Goal: Information Seeking & Learning: Learn about a topic

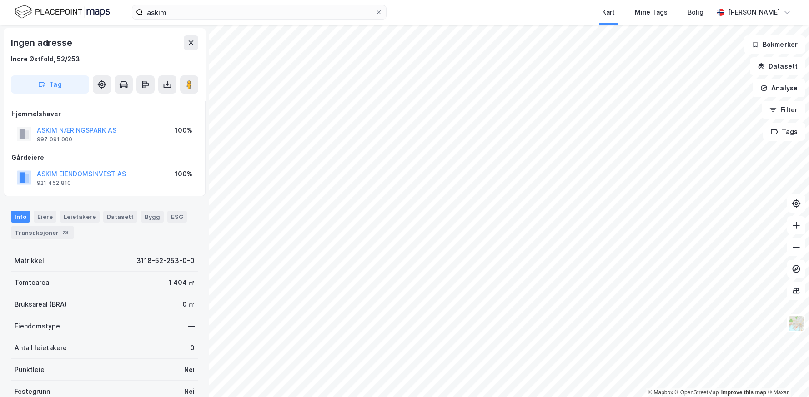
scroll to position [2, 0]
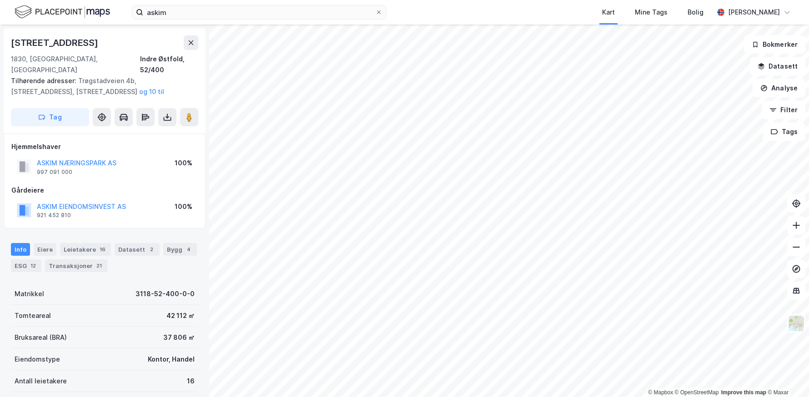
scroll to position [2, 0]
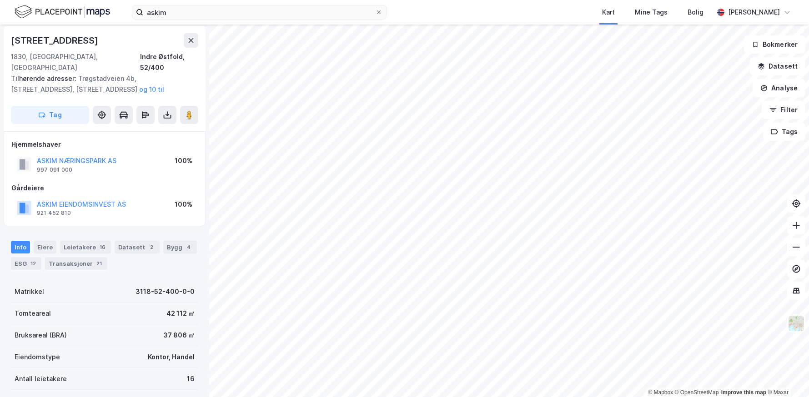
scroll to position [2, 0]
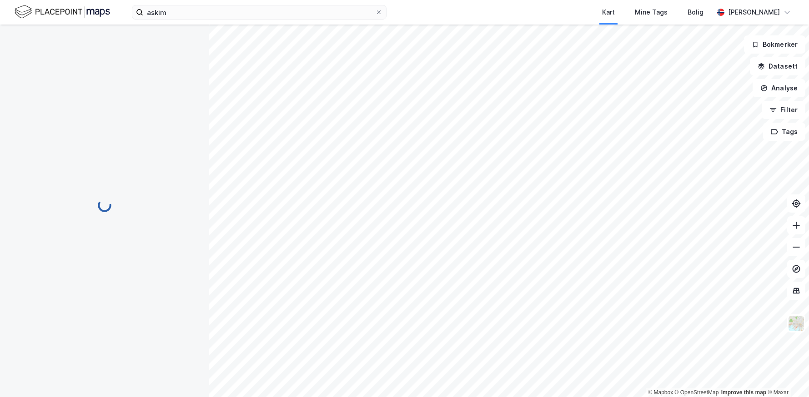
scroll to position [2, 0]
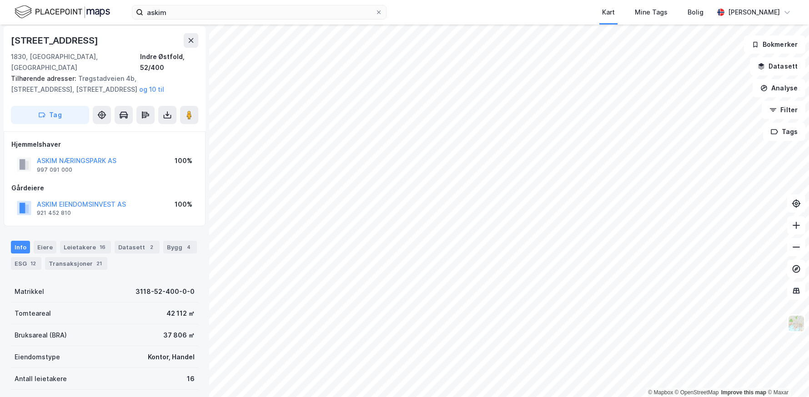
scroll to position [2, 0]
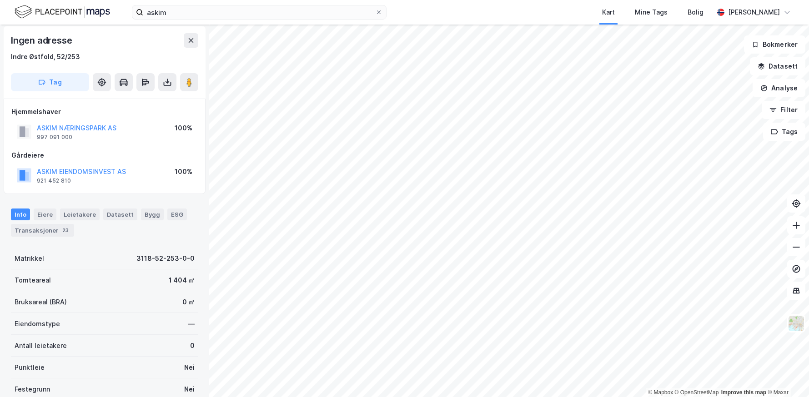
scroll to position [2, 0]
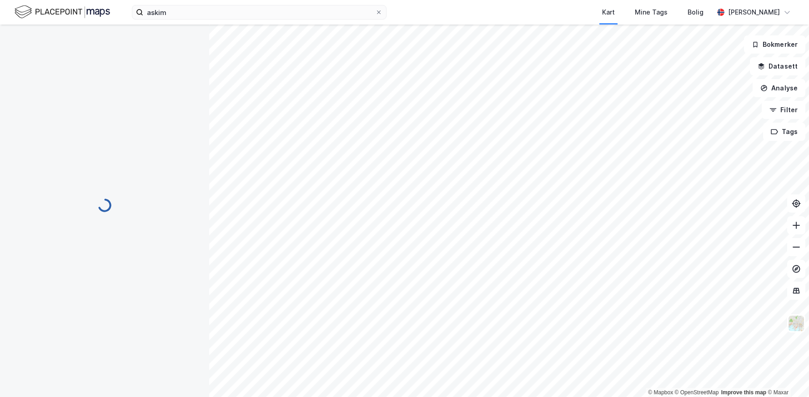
scroll to position [2, 0]
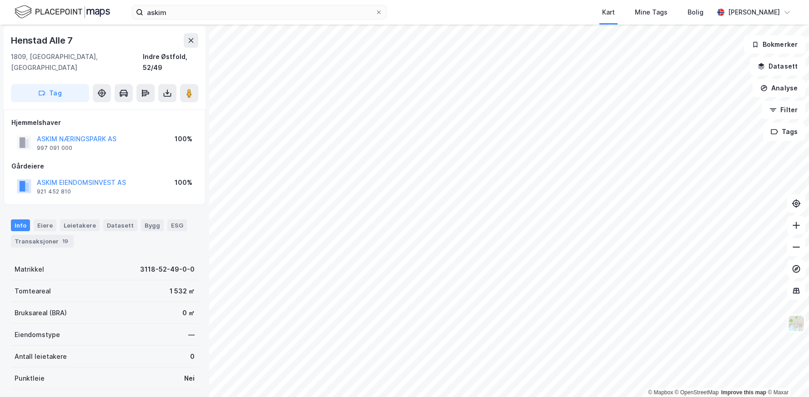
scroll to position [2, 0]
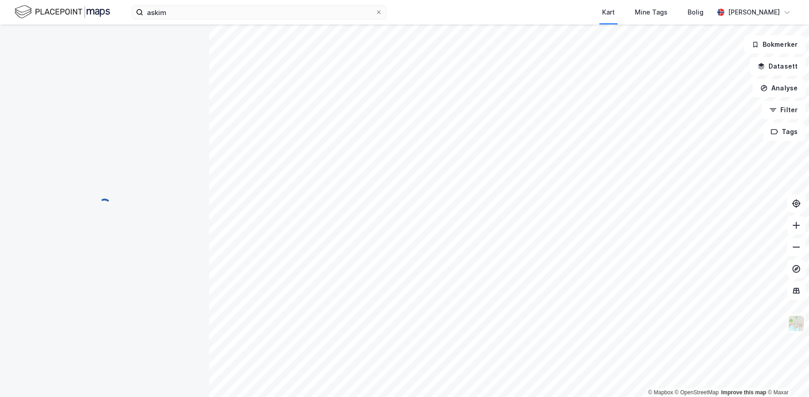
scroll to position [2, 0]
